Goal: Transaction & Acquisition: Purchase product/service

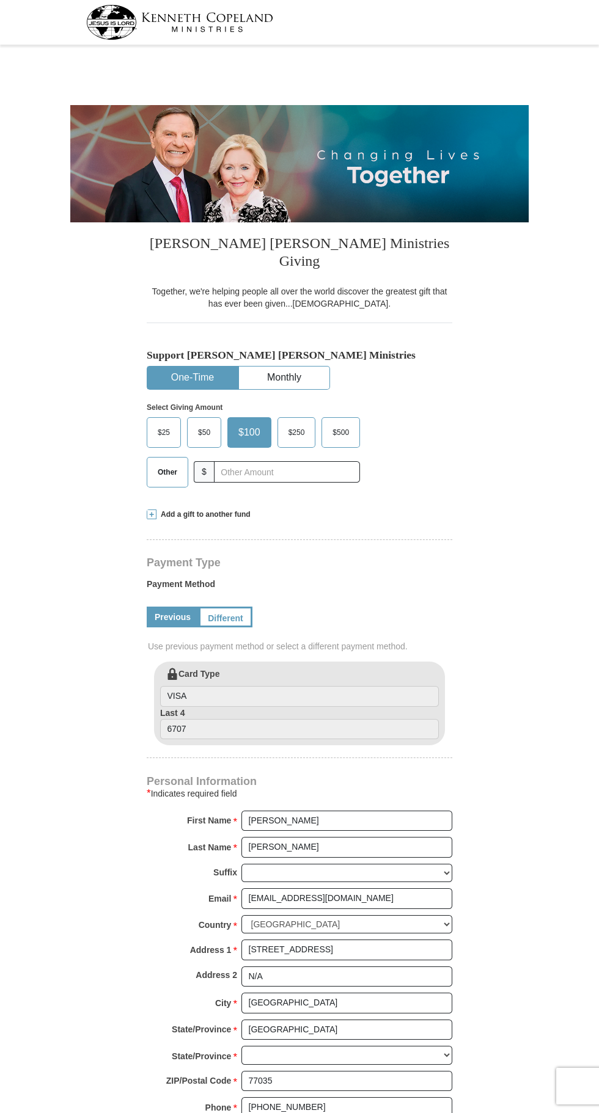
select select "[GEOGRAPHIC_DATA]"
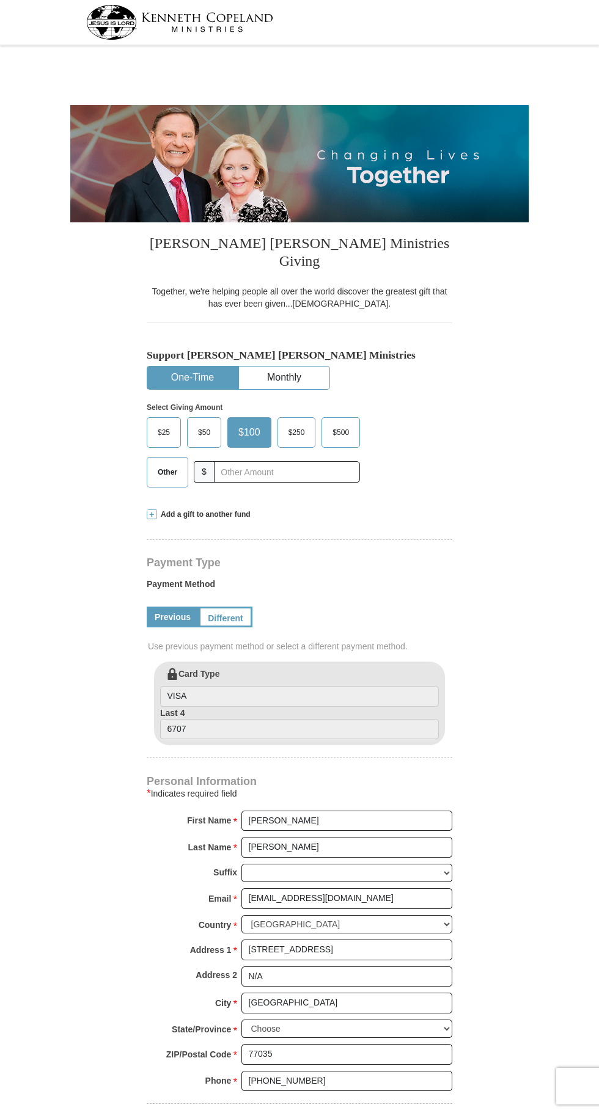
click at [185, 460] on label "Other" at bounding box center [167, 472] width 40 height 29
click at [0, 0] on input "Other" at bounding box center [0, 0] width 0 height 0
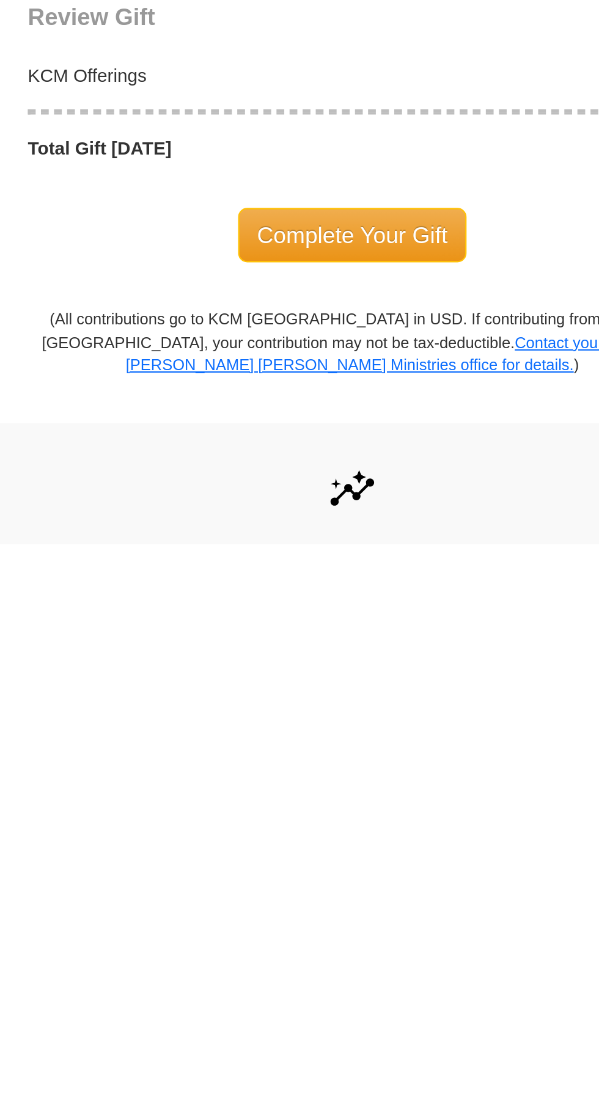
scroll to position [267, 0]
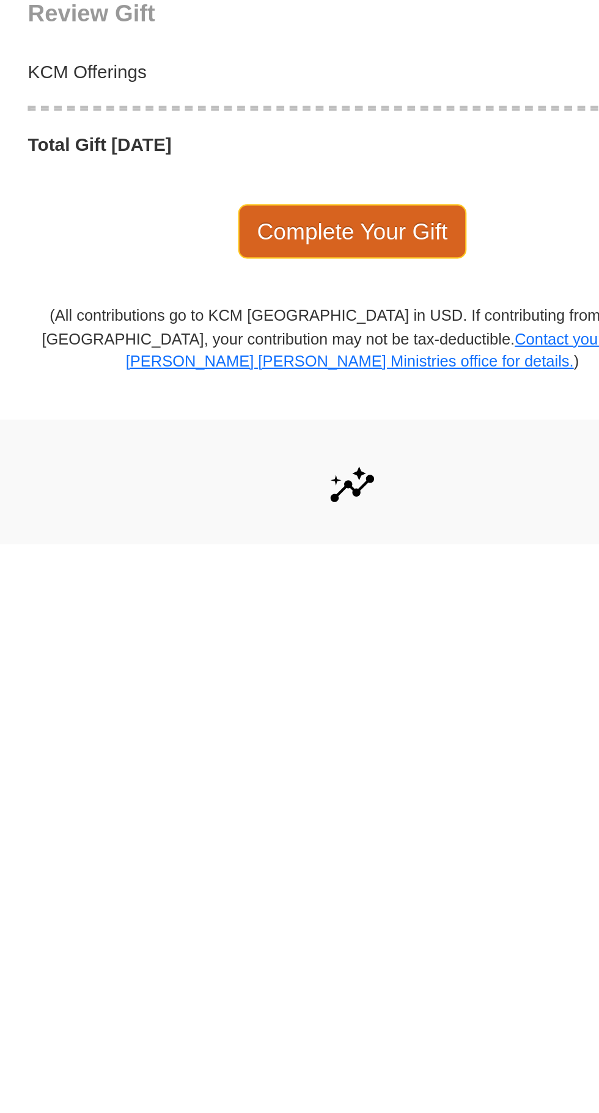
type input "180.00"
click at [290, 953] on span "Complete Your Gift" at bounding box center [300, 966] width 108 height 26
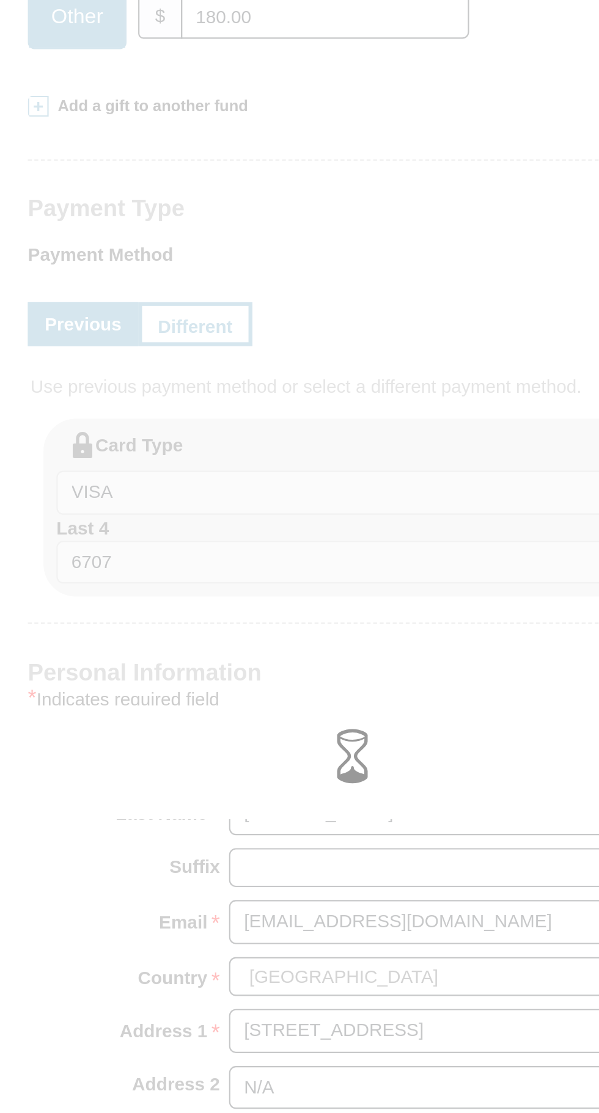
scroll to position [268, 0]
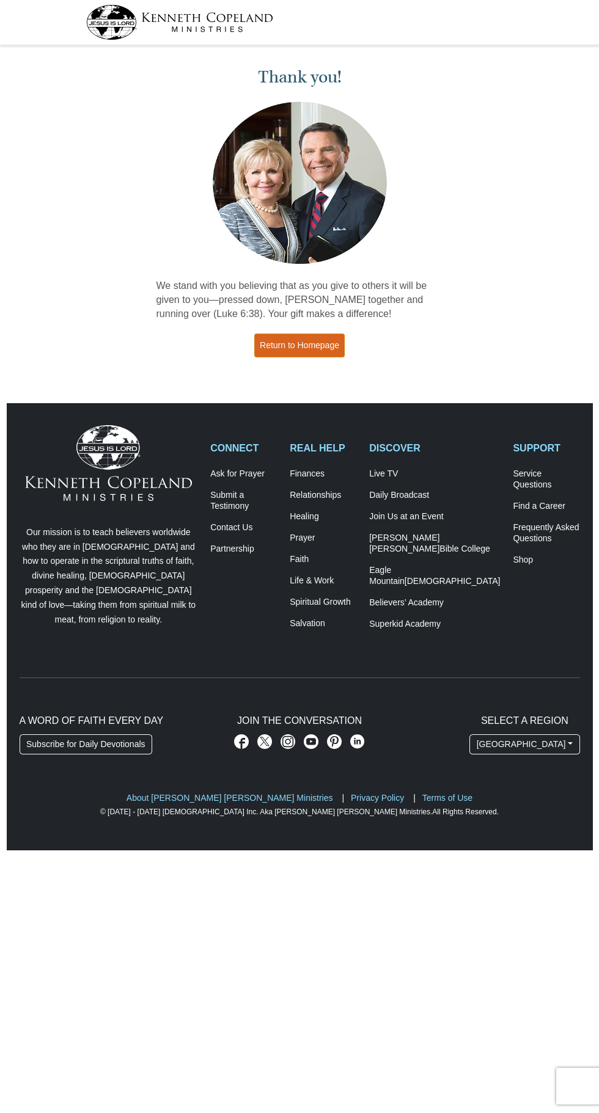
click at [312, 345] on link "Return to Homepage" at bounding box center [299, 346] width 90 height 24
